Goal: Communication & Community: Participate in discussion

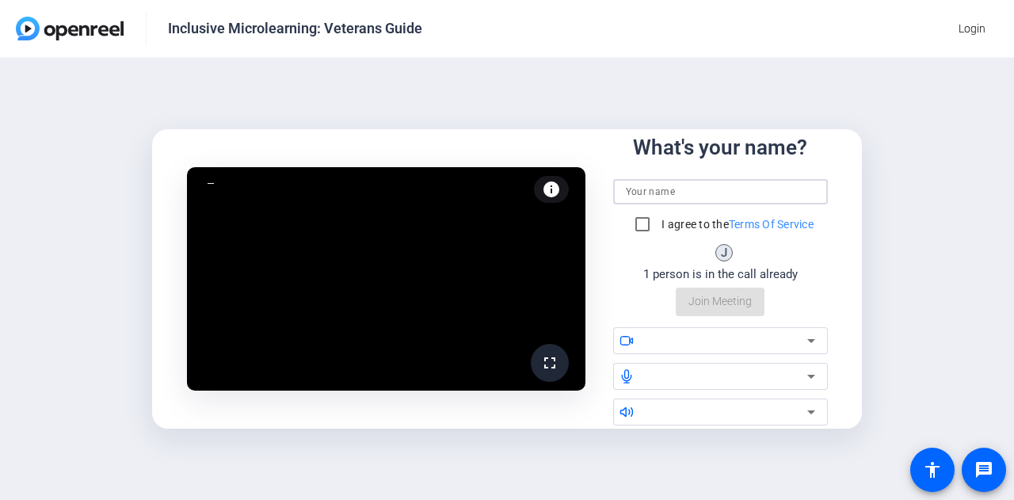
click at [707, 197] on input at bounding box center [720, 191] width 189 height 19
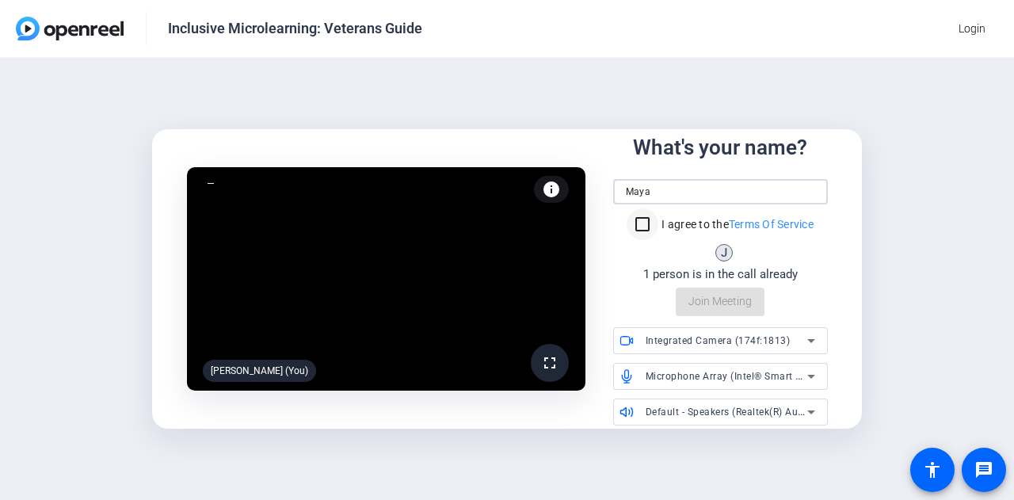
type input "Maya"
click at [639, 227] on input "I agree to the Terms Of Service" at bounding box center [643, 224] width 32 height 32
checkbox input "true"
click at [717, 296] on span "Join Meeting" at bounding box center [719, 301] width 63 height 17
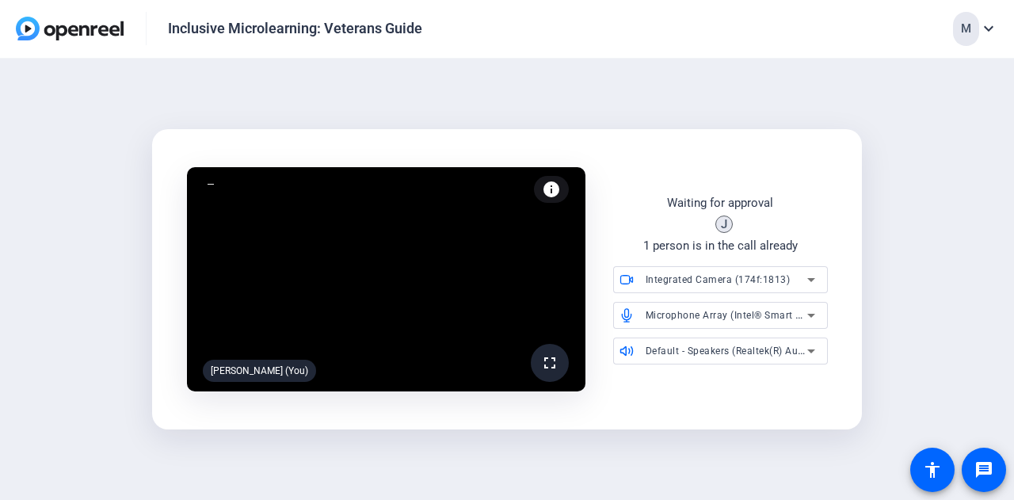
click at [784, 278] on span "Integrated Camera (174f:1813)" at bounding box center [718, 279] width 145 height 11
click at [818, 246] on div at bounding box center [507, 250] width 1014 height 500
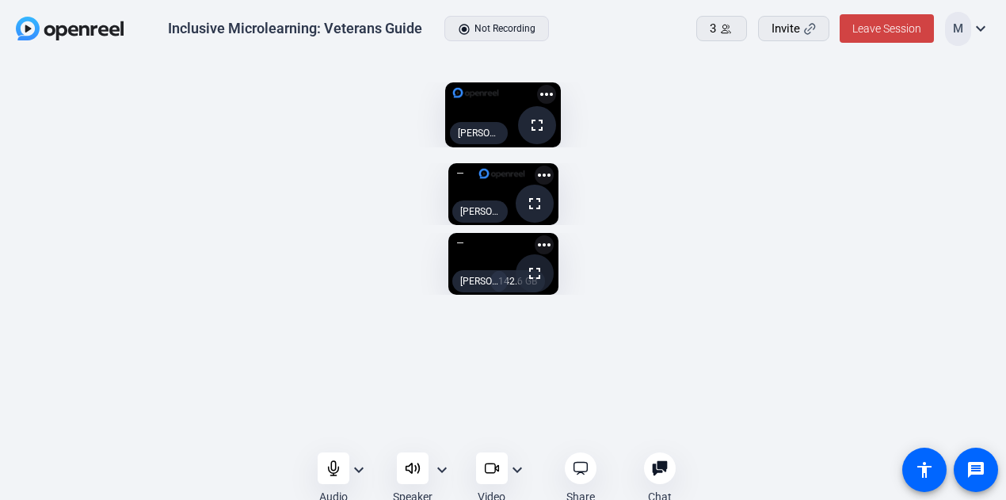
click at [554, 254] on span at bounding box center [535, 273] width 38 height 38
click at [544, 264] on mat-icon "fullscreen" at bounding box center [534, 273] width 19 height 19
click at [768, 147] on openreel-capture-lite-video-stream "fullscreen [PERSON_NAME] (Screen) more_horiz" at bounding box center [503, 114] width 959 height 65
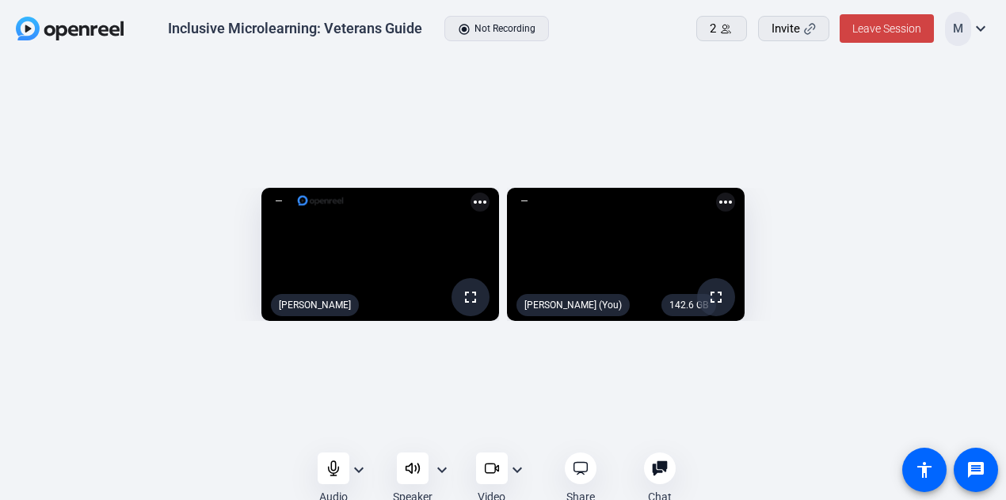
click at [688, 89] on div "fullscreen [PERSON_NAME] more_horiz 142.6 GB fullscreen Maya (You) more_horiz" at bounding box center [503, 259] width 1006 height 400
click at [891, 34] on span "Leave Session" at bounding box center [886, 28] width 69 height 13
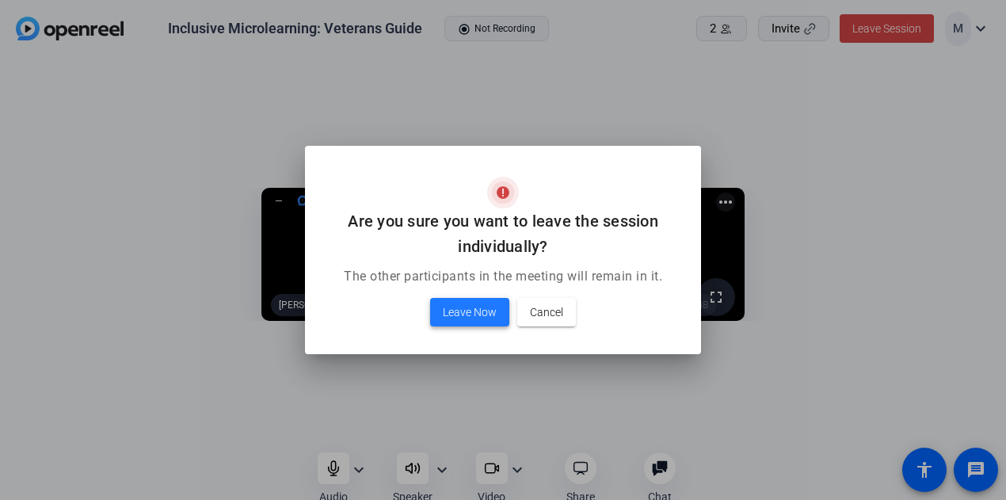
click at [497, 310] on span at bounding box center [469, 312] width 79 height 38
